Goal: Check status: Check status

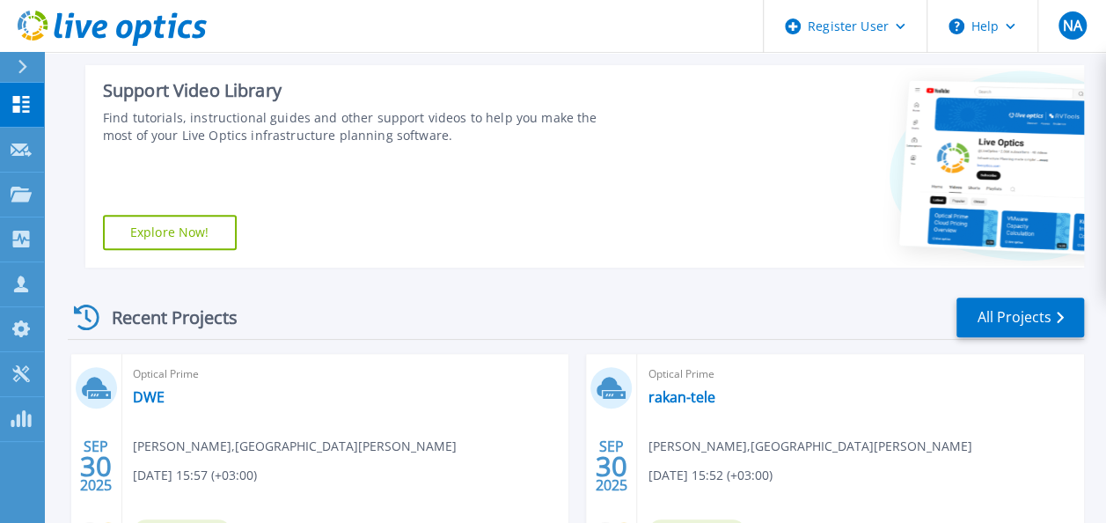
scroll to position [425, 0]
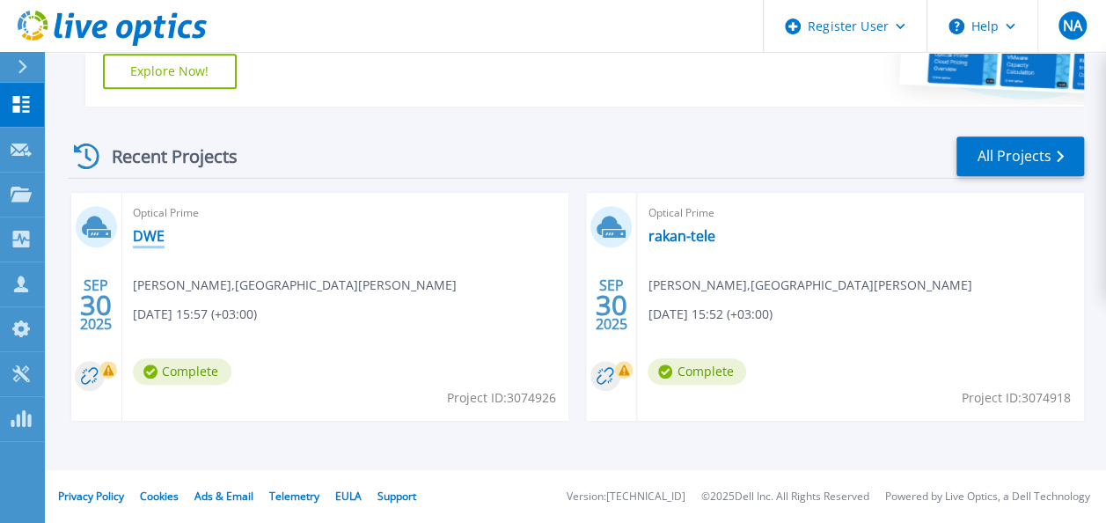
click at [157, 242] on link "DWE" at bounding box center [149, 236] width 32 height 18
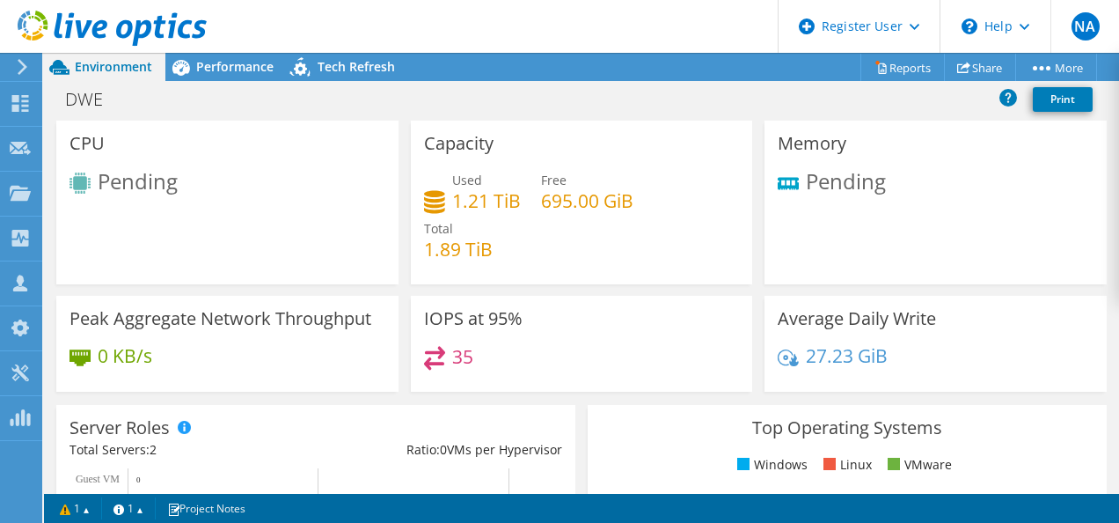
click at [961, 236] on div "Memory Pending" at bounding box center [936, 203] width 342 height 164
drag, startPoint x: 373, startPoint y: 48, endPoint x: 435, endPoint y: -65, distance: 128.4
drag, startPoint x: 435, startPoint y: -65, endPoint x: 403, endPoint y: 10, distance: 81.2
click at [403, 10] on header "NA Dell User Nouf Alabdullatif [EMAIL_ADDRESS][DOMAIN_NAME] Dell My Profile Log…" at bounding box center [559, 26] width 1119 height 53
